Goal: Task Accomplishment & Management: Use online tool/utility

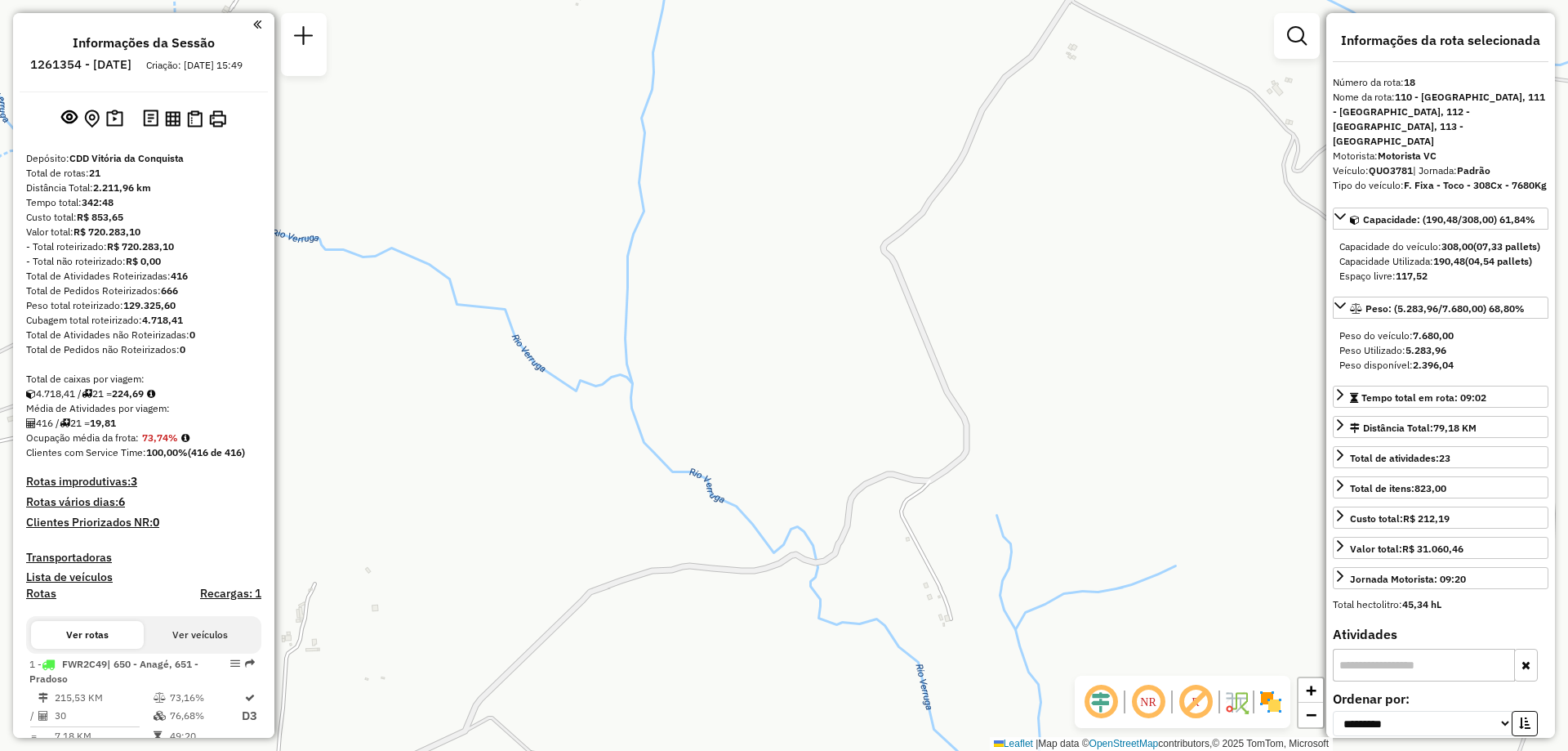
select select "**********"
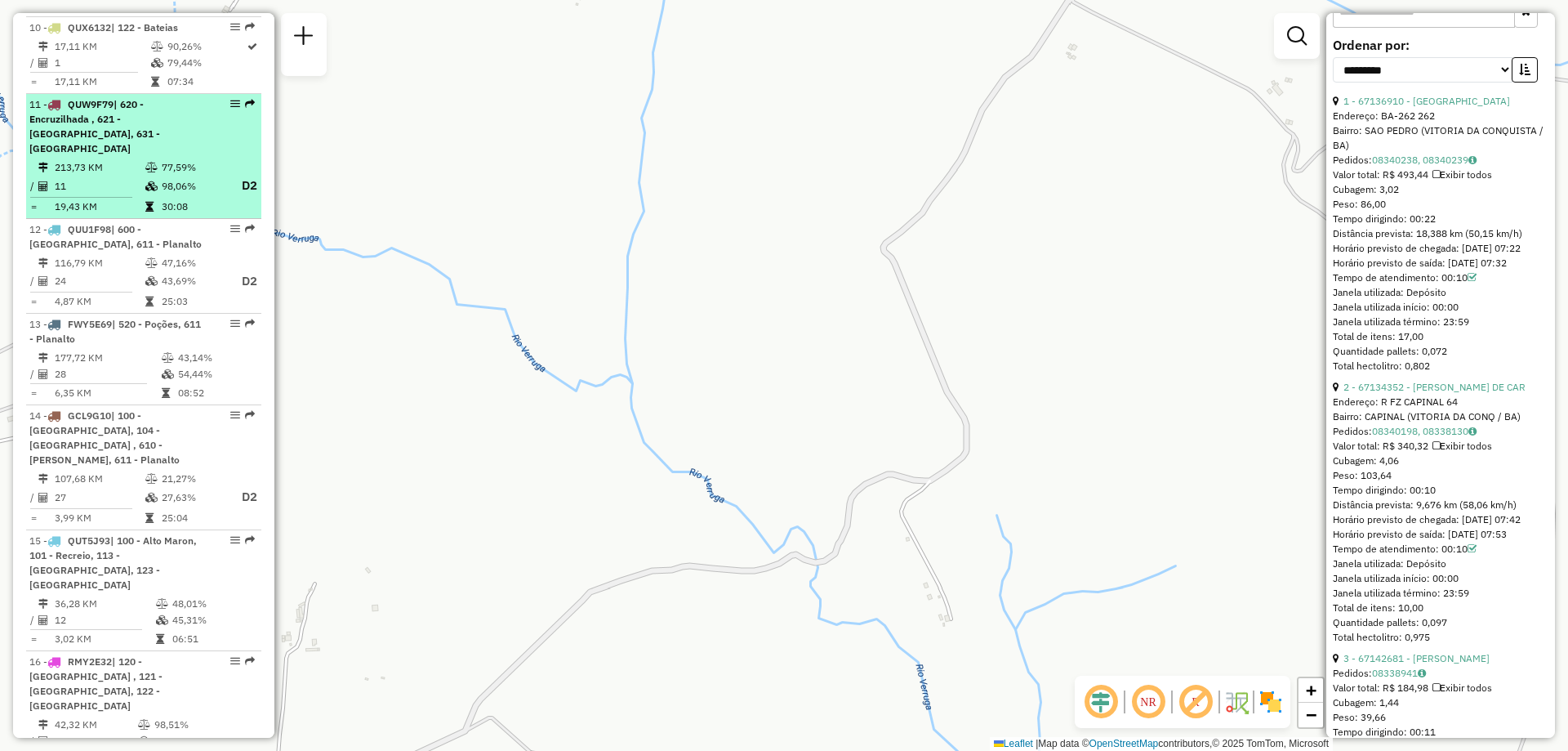
scroll to position [1307, 0]
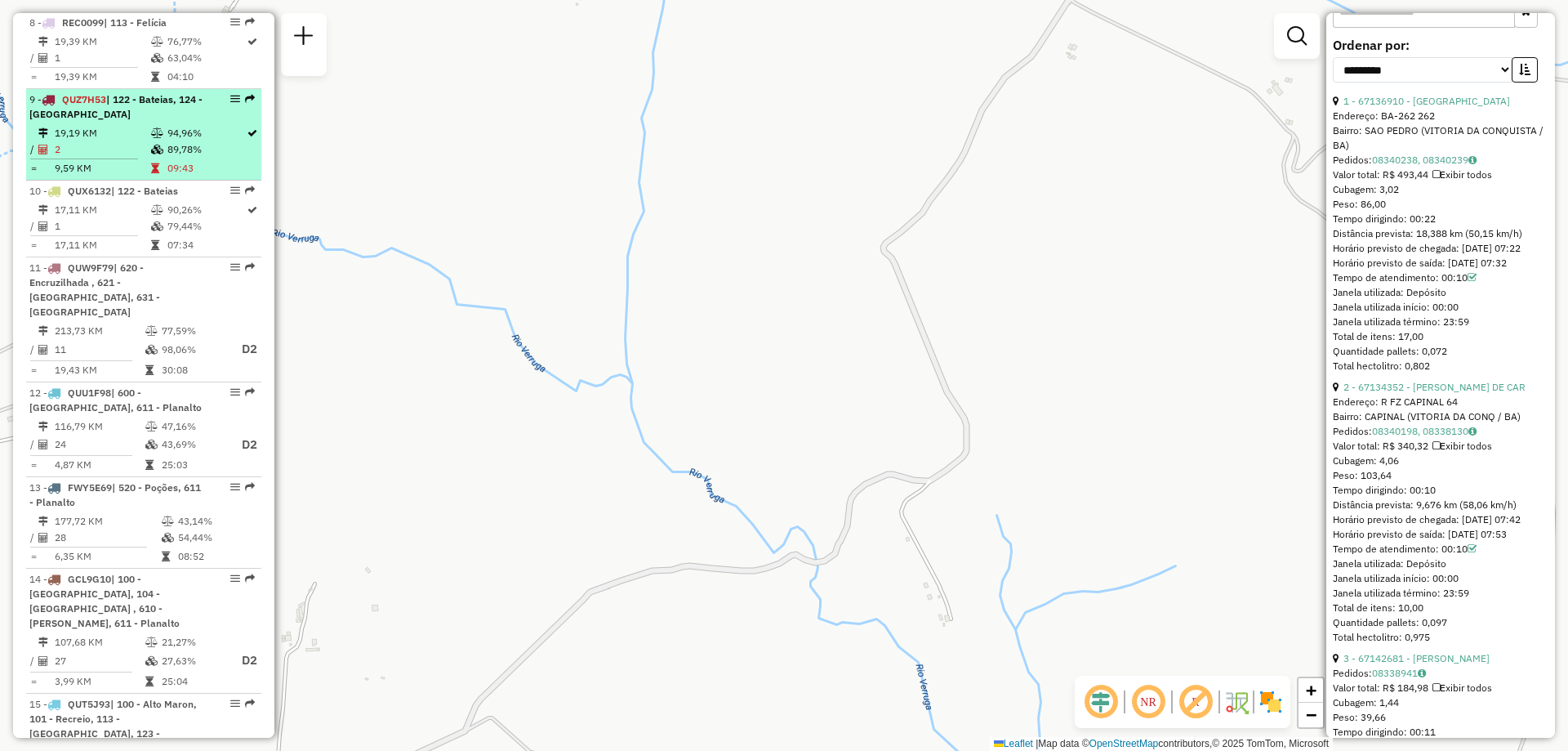
click at [130, 141] on td "19,19 KM" at bounding box center [102, 133] width 96 height 16
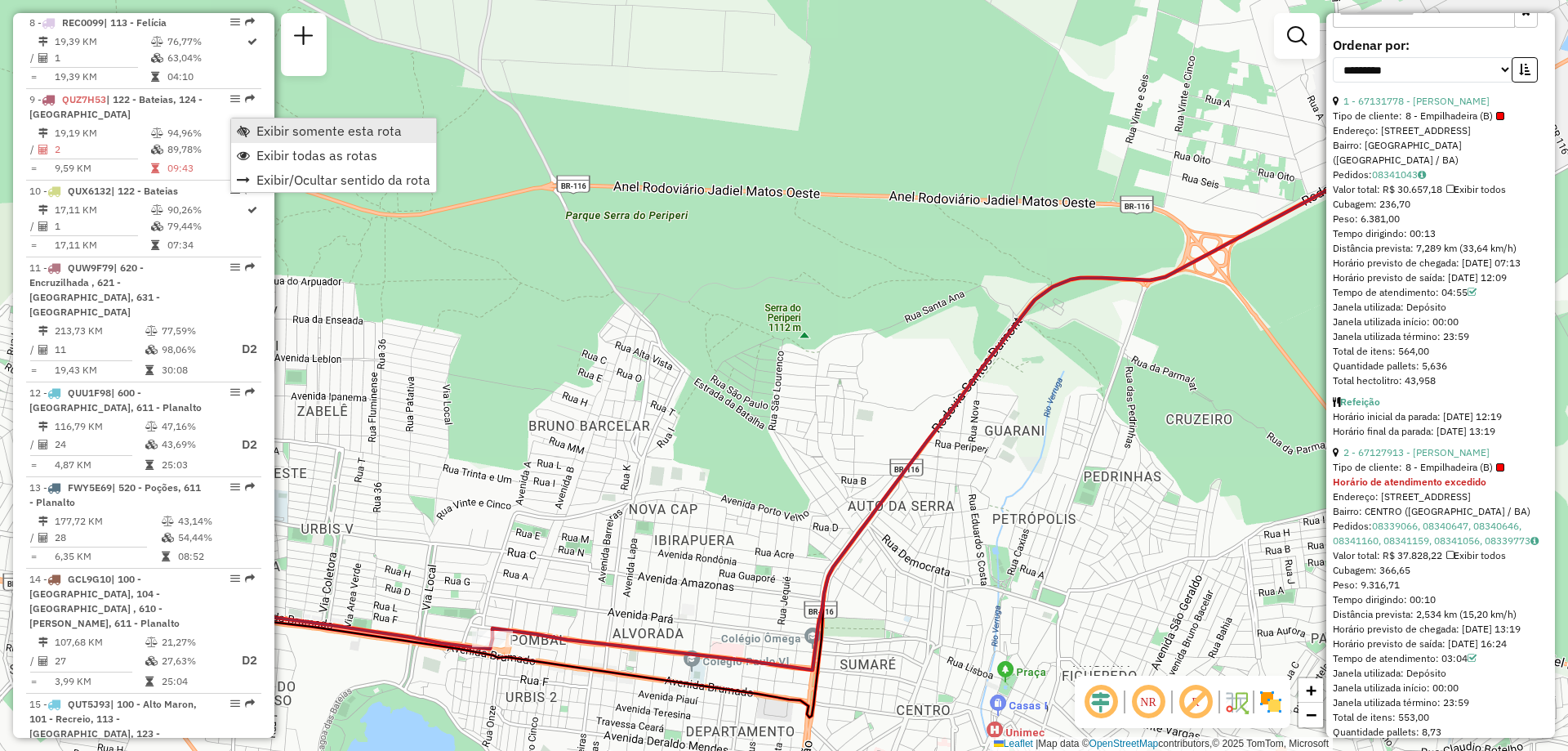
click at [261, 136] on span "Exibir somente esta rota" at bounding box center [329, 130] width 146 height 13
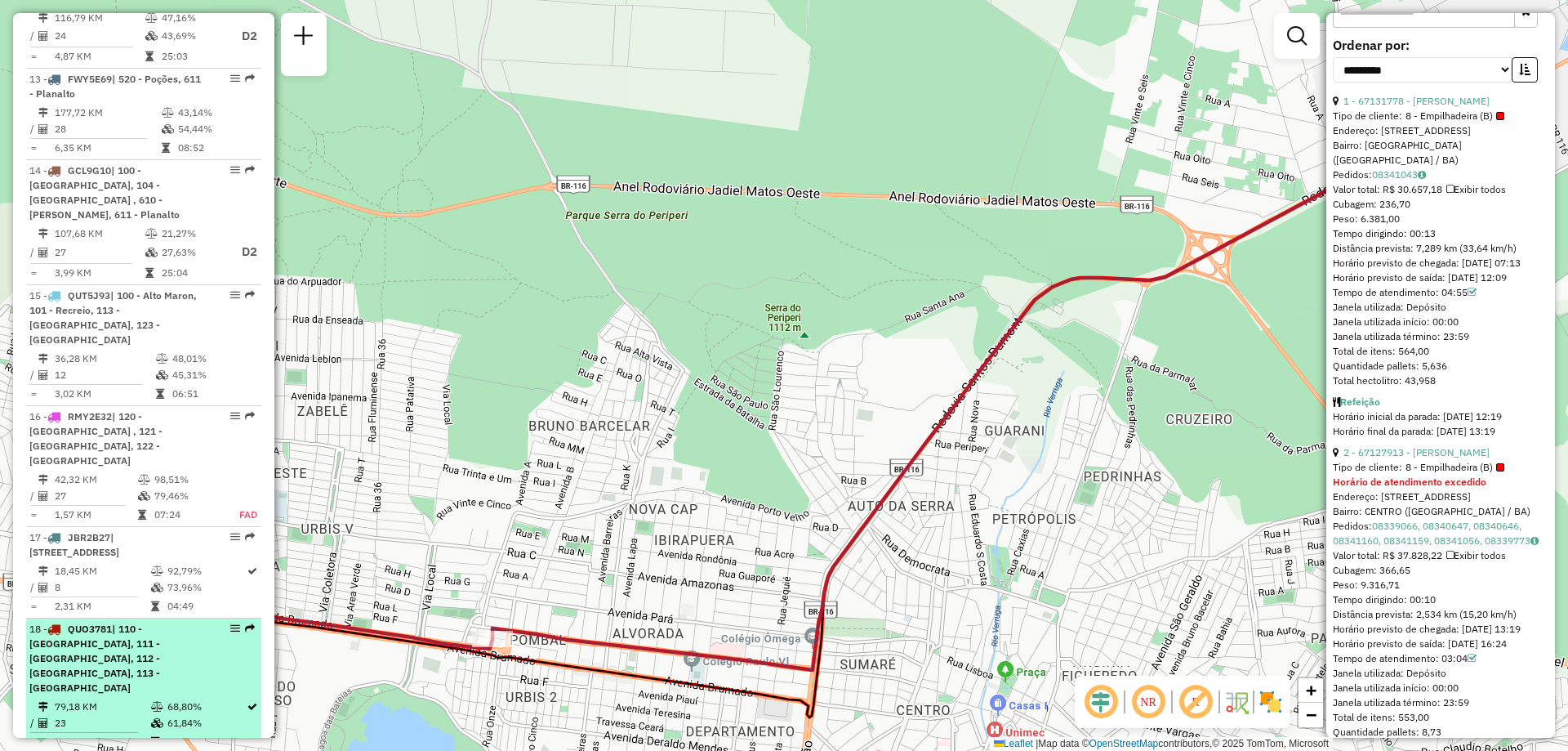
scroll to position [1879, 0]
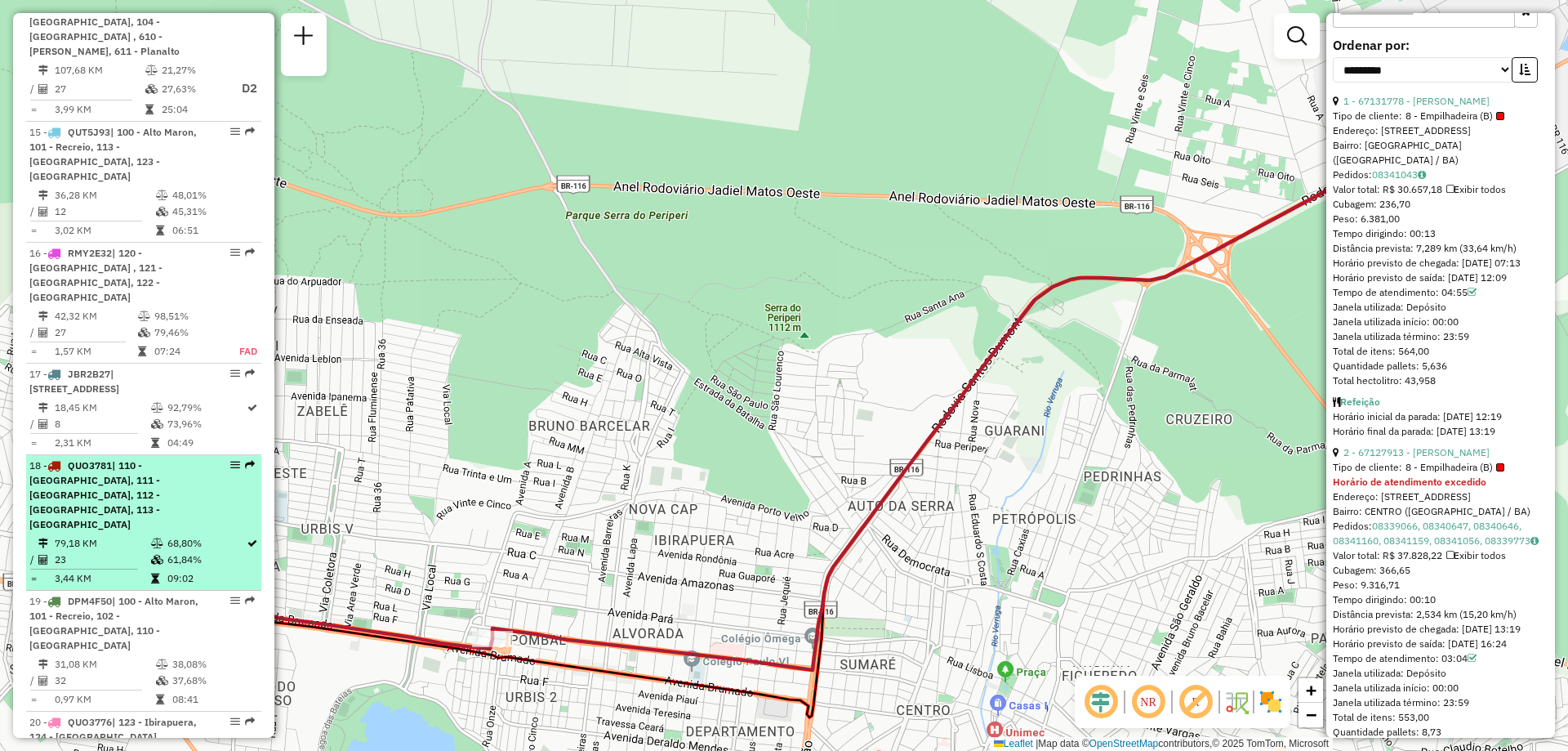
click at [95, 460] on span "QUO3781" at bounding box center [89, 466] width 44 height 13
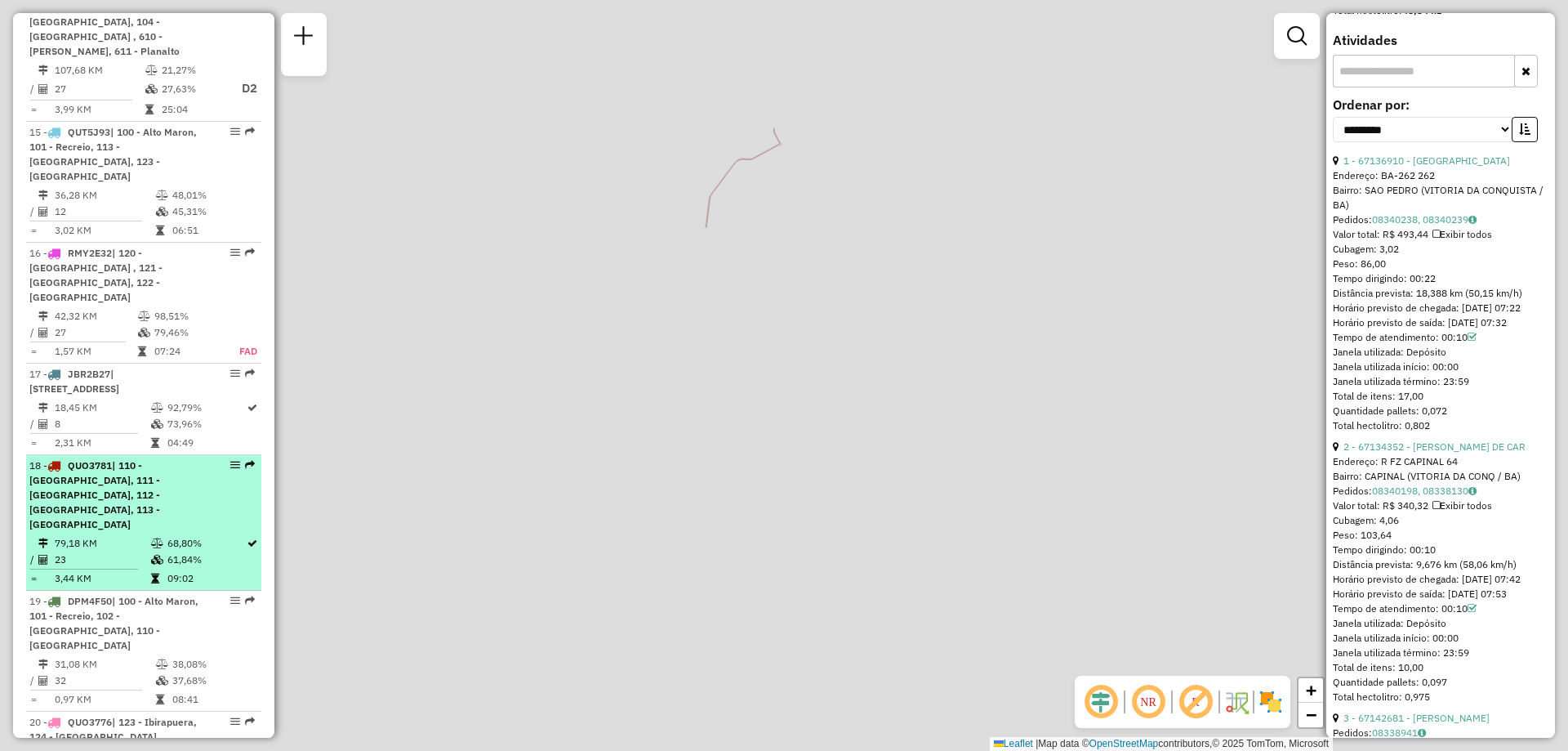
scroll to position [654, 0]
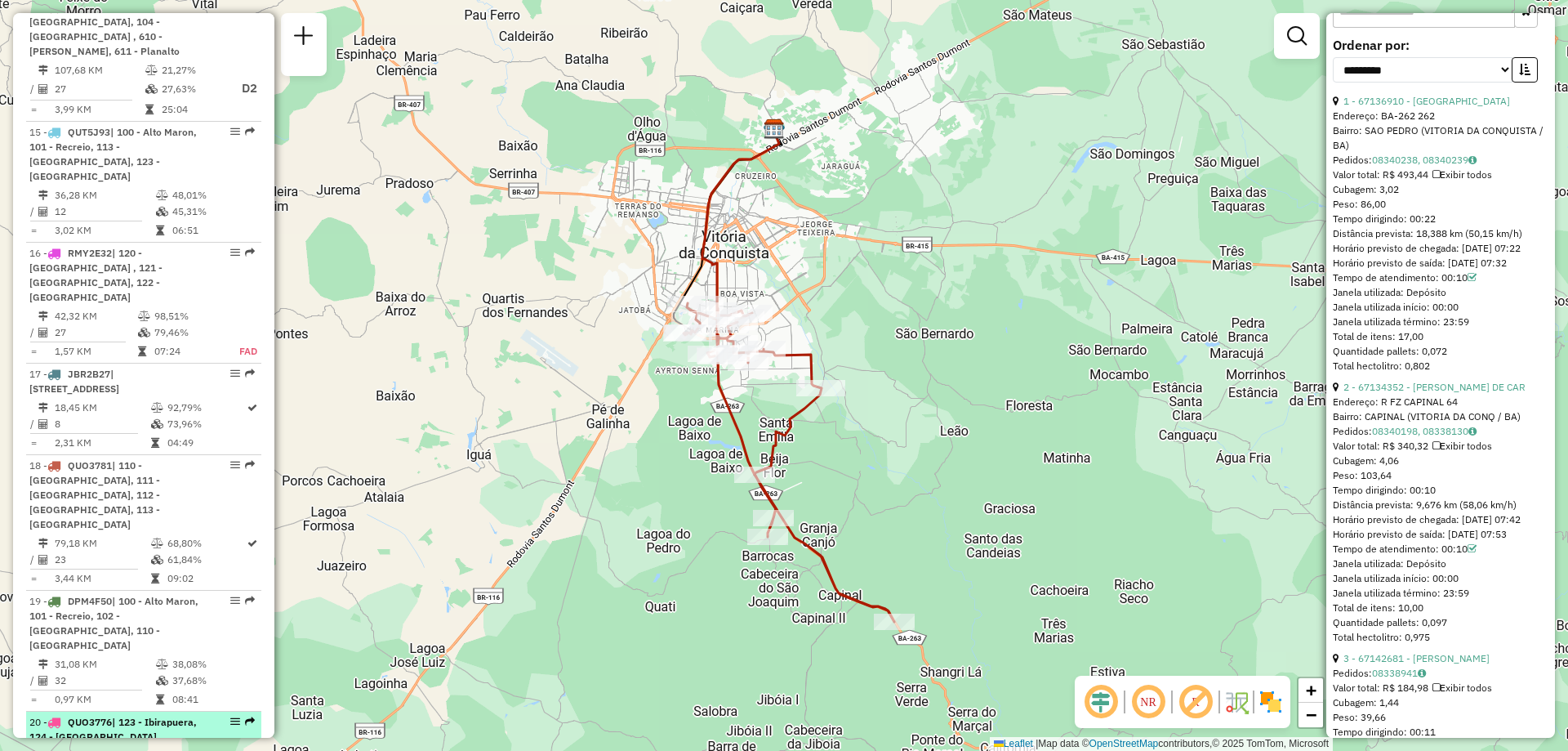
click at [79, 715] on div "20 - QUO3776 | 123 - Ibirapuera, 124 - Zambele" at bounding box center [116, 729] width 174 height 30
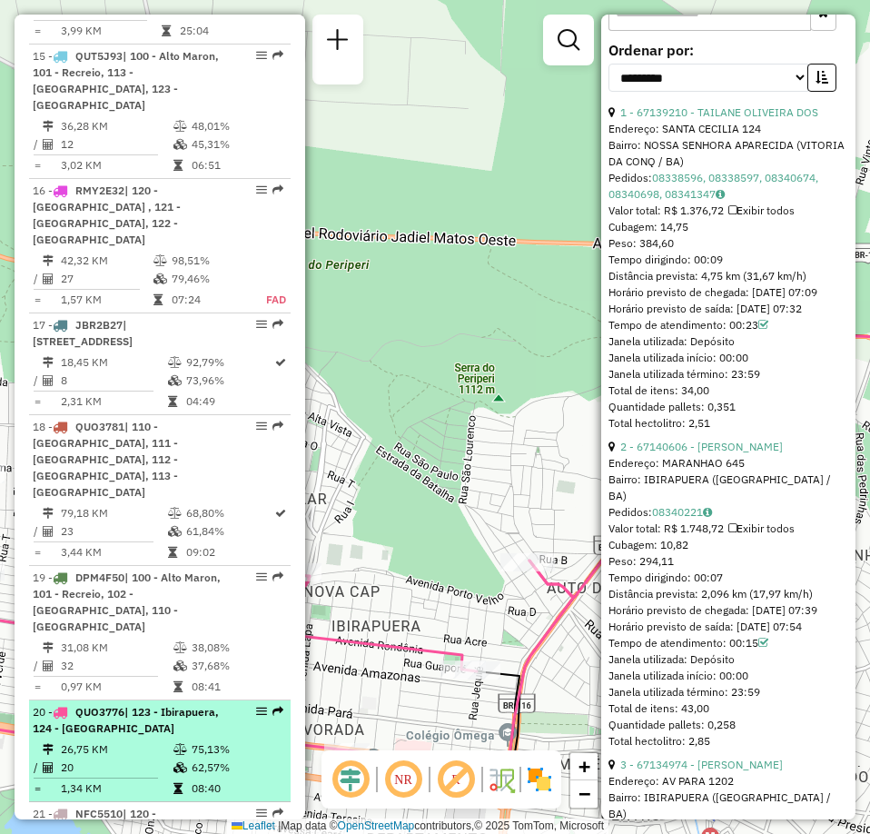
scroll to position [2181, 0]
click at [116, 704] on span "| 123 - Ibirapuera, 124 - [GEOGRAPHIC_DATA]" at bounding box center [126, 719] width 186 height 30
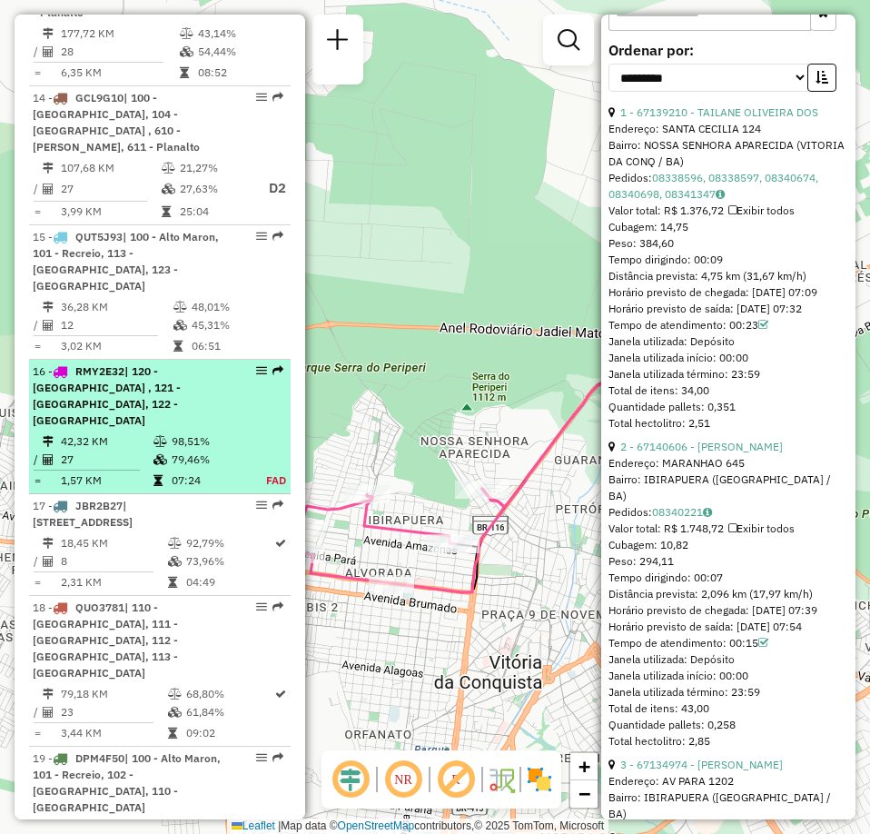
scroll to position [1818, 0]
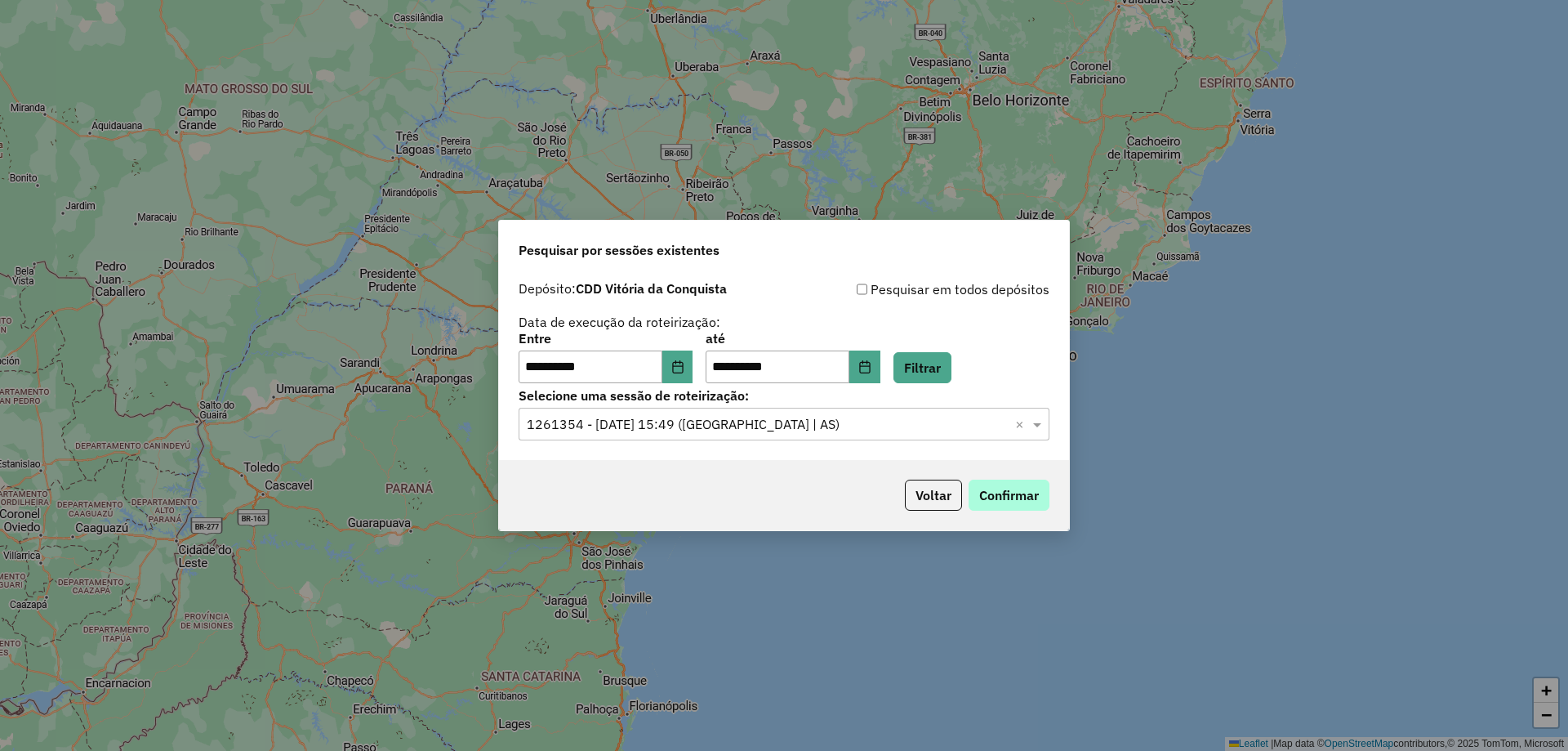
click at [1023, 487] on button "Confirmar" at bounding box center [1009, 495] width 81 height 31
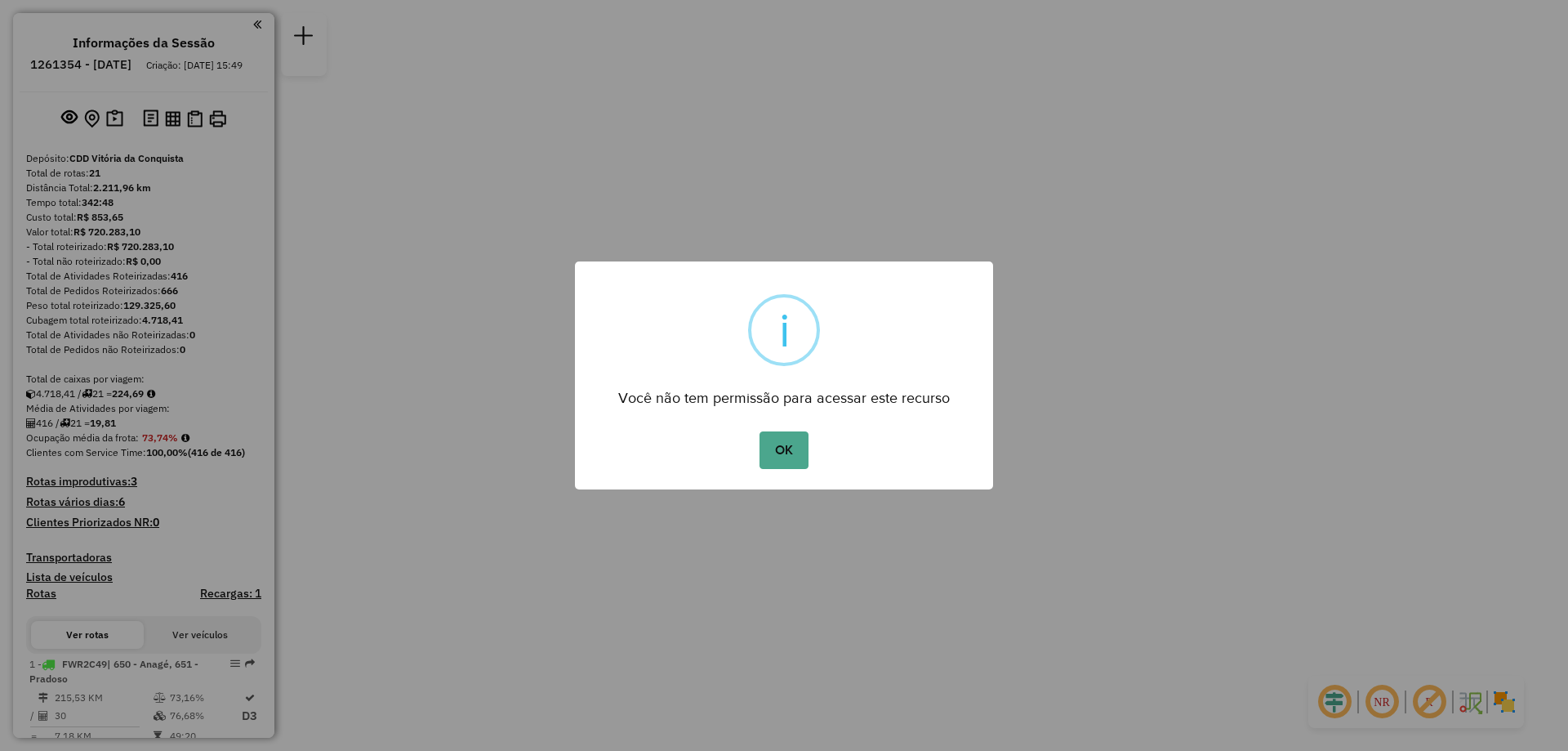
click at [766, 442] on div "OK No Cancel" at bounding box center [783, 450] width 418 height 46
click at [790, 451] on div "× i Você não tem permissão para acessar este recurso OK No Cancel" at bounding box center [783, 375] width 418 height 228
click at [768, 450] on div "× i Você não tem permissão para acessar este recurso OK No Cancel" at bounding box center [783, 375] width 418 height 228
click at [795, 451] on div "× i Você não tem permissão para acessar este recurso OK No Cancel" at bounding box center [783, 375] width 418 height 228
click at [788, 442] on div "OK No Cancel" at bounding box center [783, 450] width 418 height 46
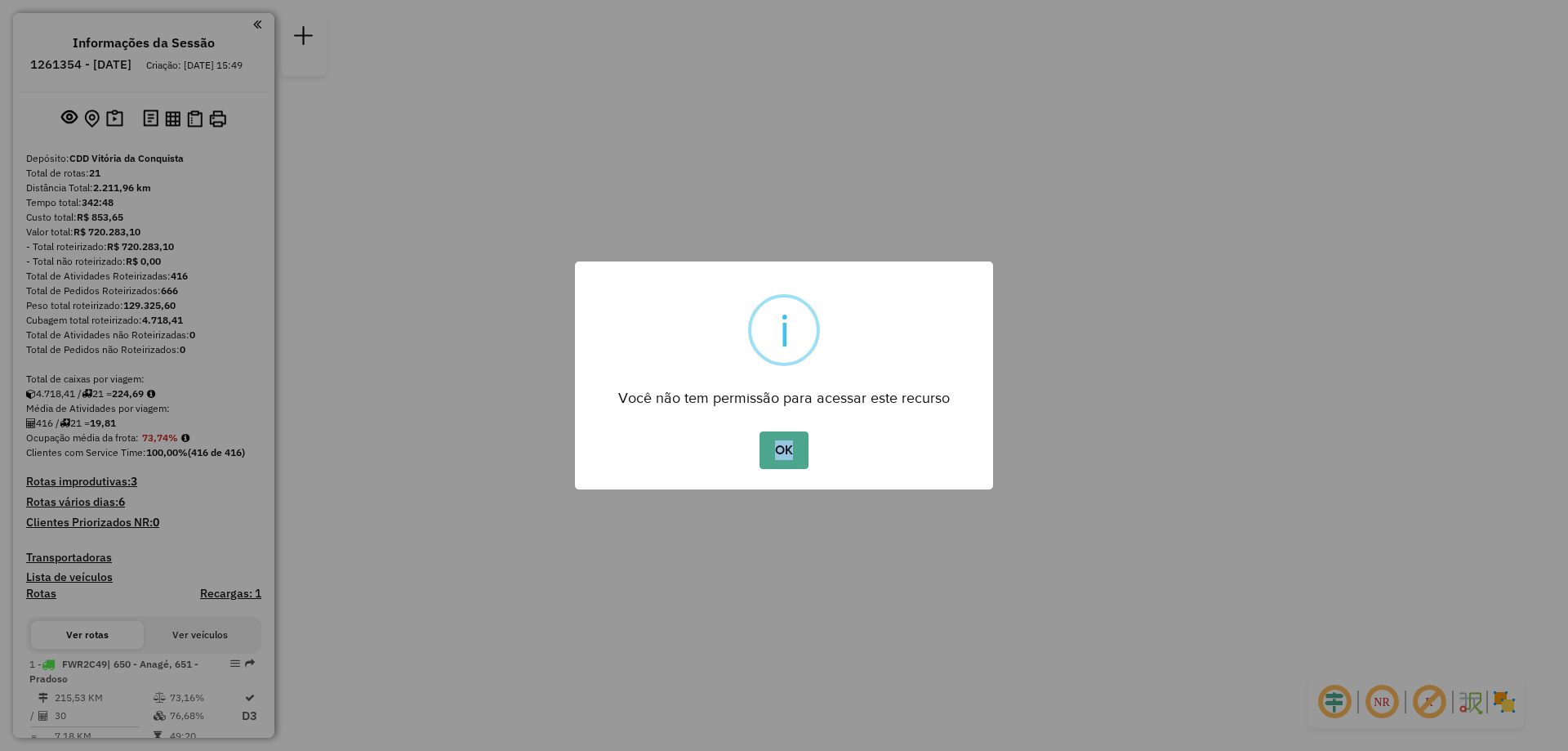
click at [788, 442] on div "OK No Cancel" at bounding box center [783, 450] width 418 height 46
click at [789, 442] on div "OK No Cancel" at bounding box center [783, 450] width 418 height 46
click at [797, 438] on button "OK" at bounding box center [784, 451] width 49 height 38
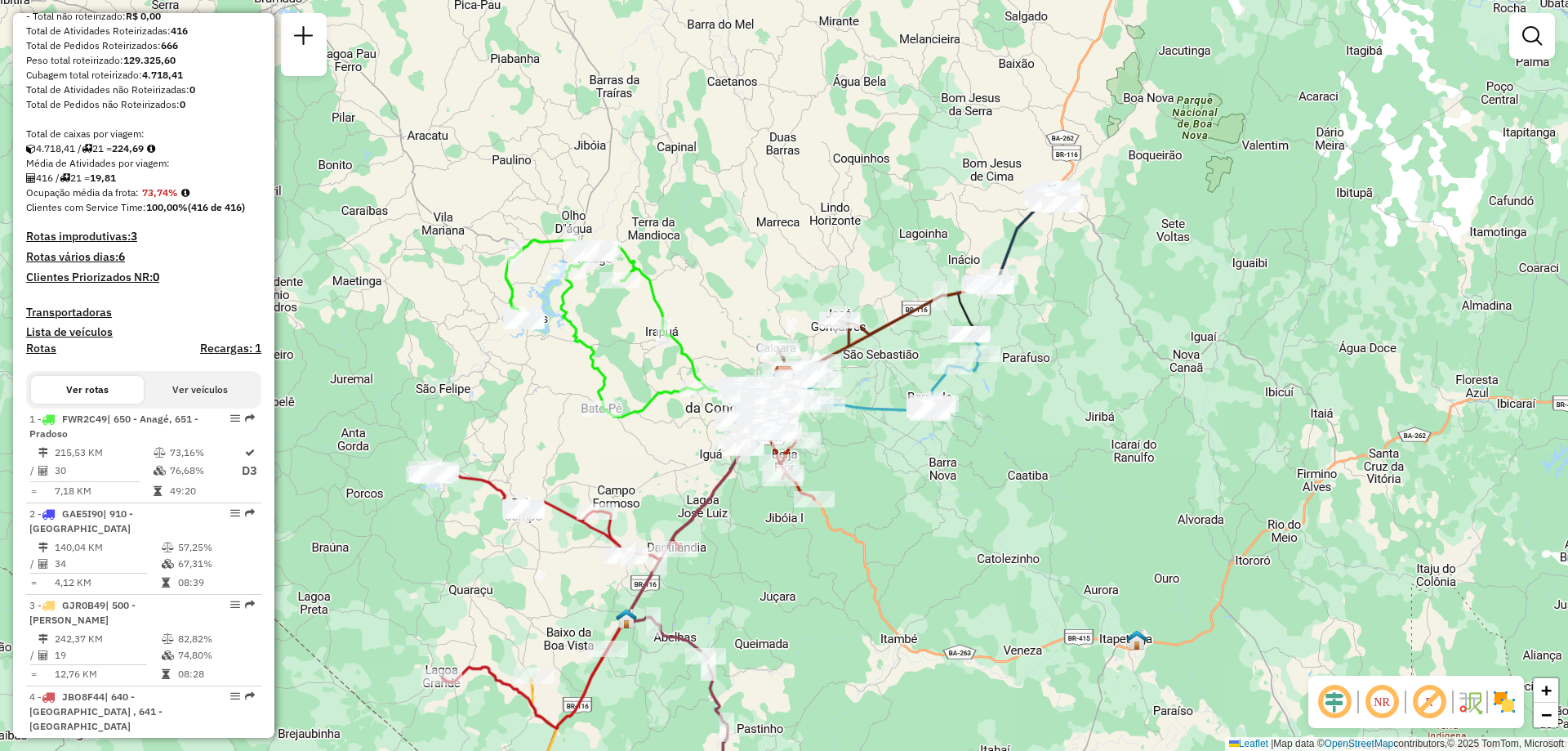
scroll to position [408, 0]
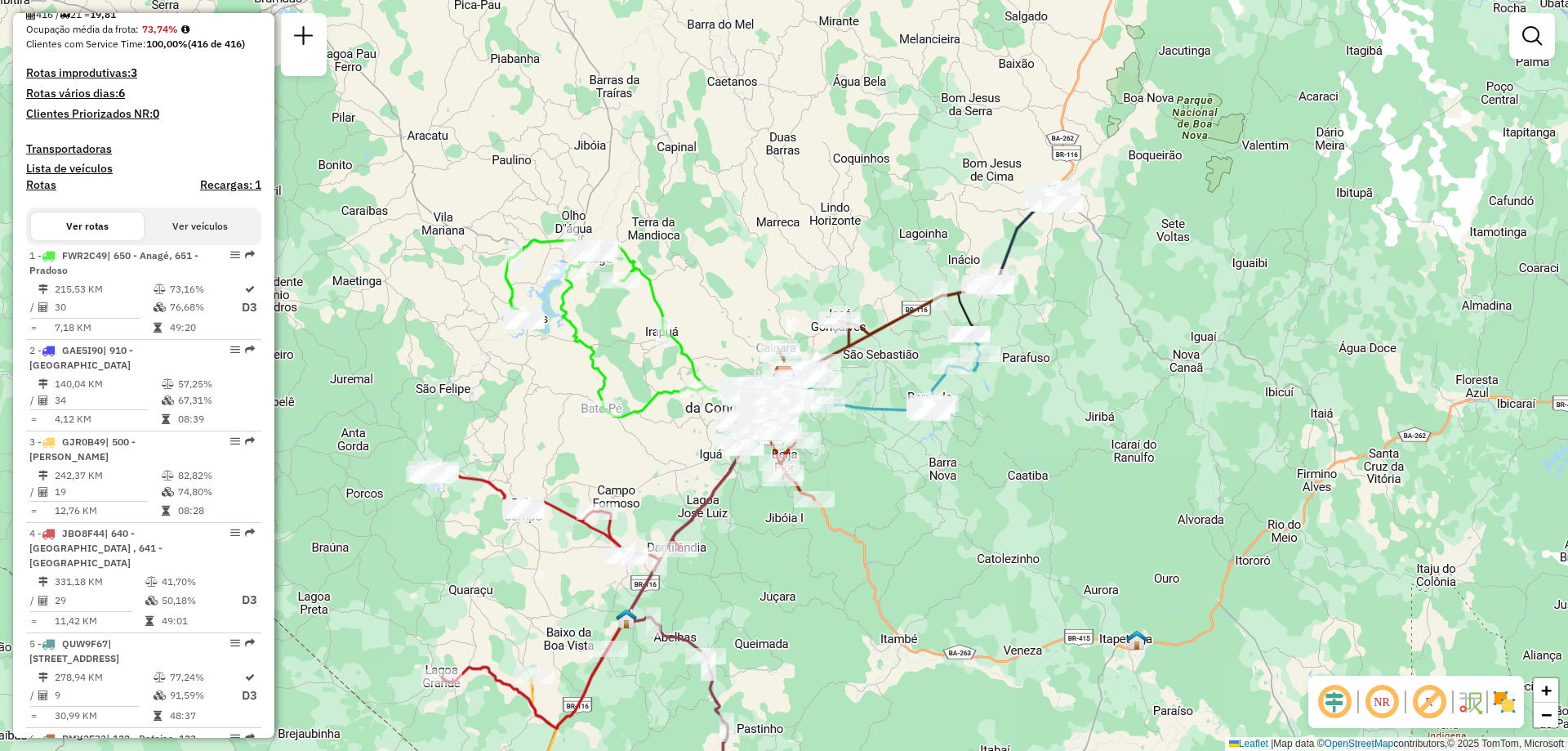
click at [194, 232] on button "Ver veículos" at bounding box center [200, 226] width 112 height 28
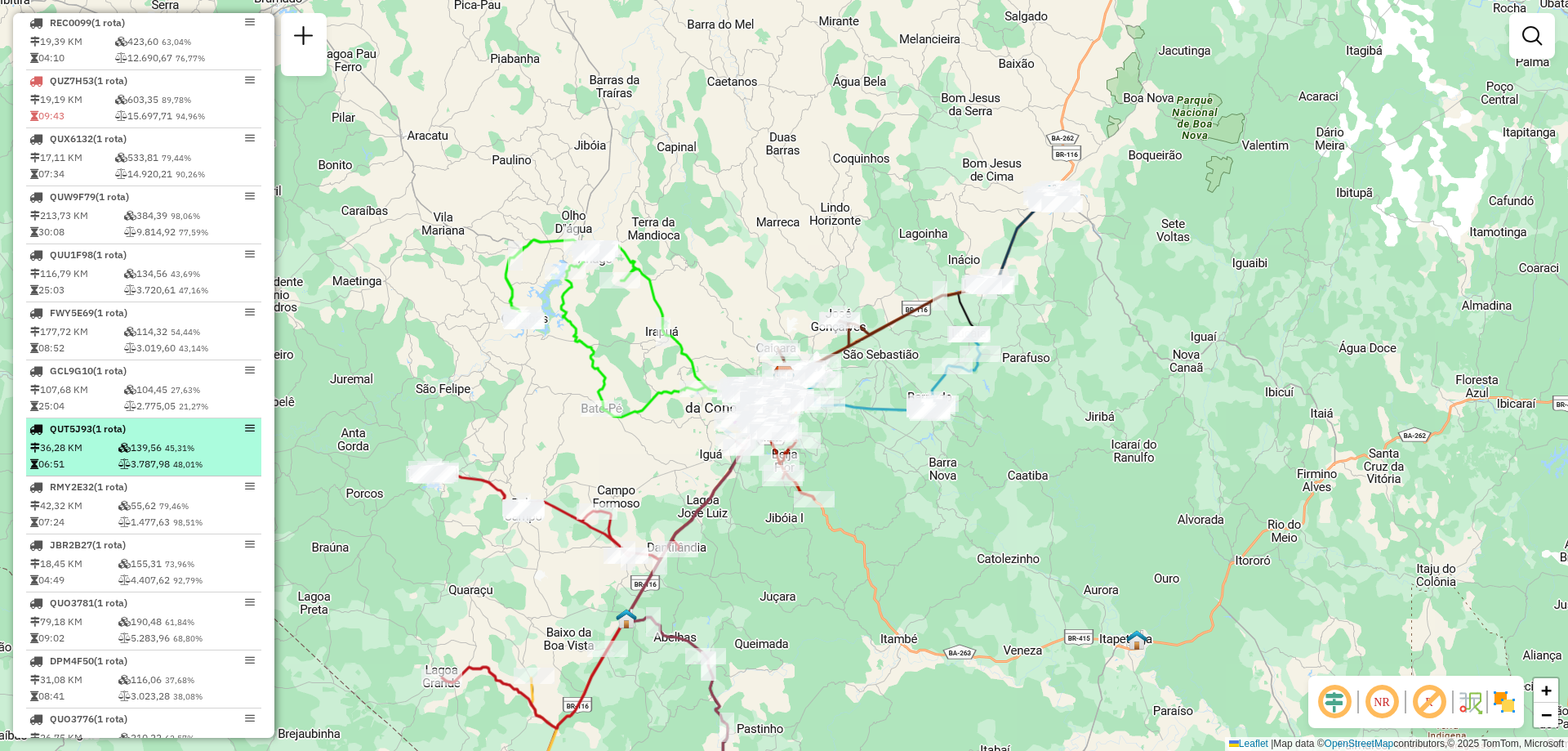
scroll to position [1191, 0]
